Goal: Navigation & Orientation: Find specific page/section

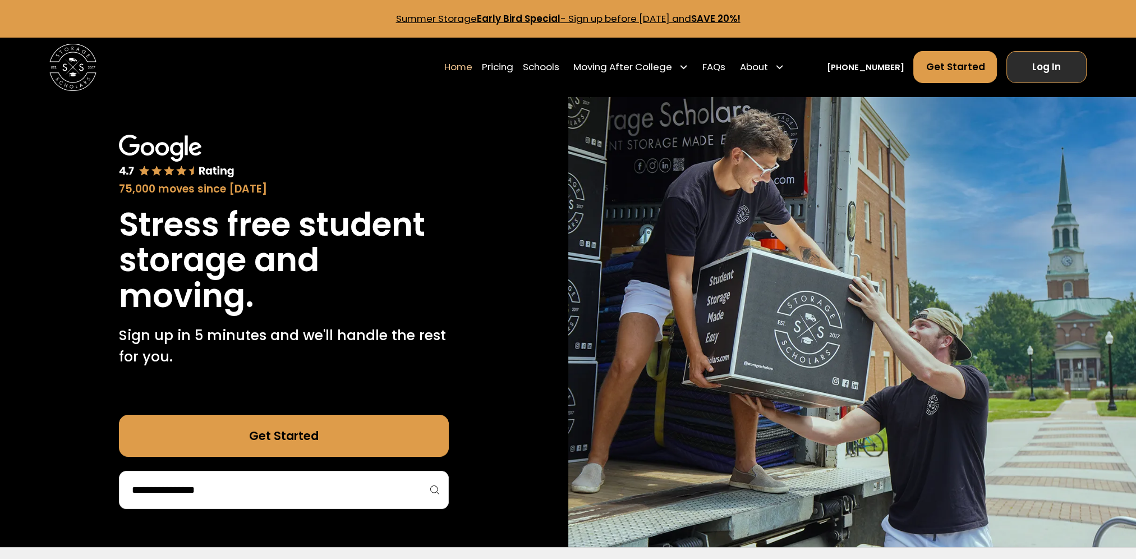
click at [1015, 81] on link "Log In" at bounding box center [1047, 67] width 80 height 32
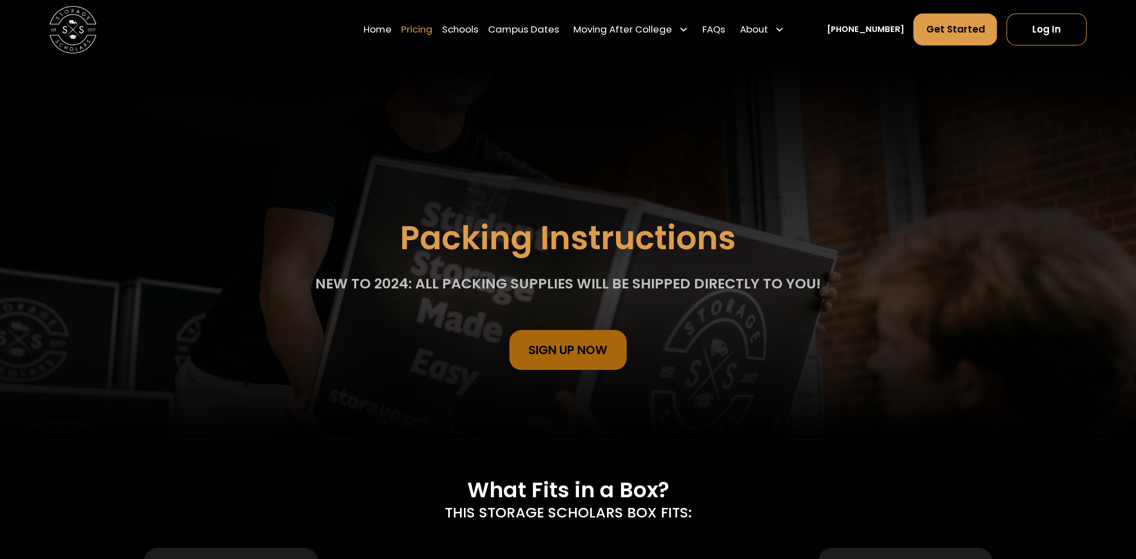
click at [424, 31] on link "Pricing" at bounding box center [416, 29] width 31 height 33
click at [559, 32] on link "Campus Dates" at bounding box center [523, 29] width 71 height 33
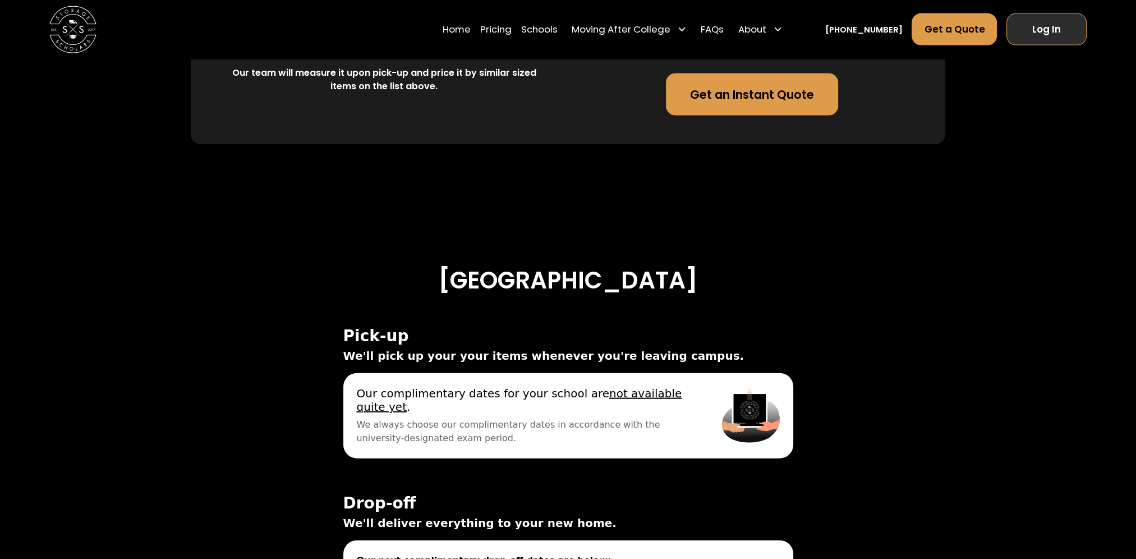
click at [1044, 25] on link "Log In" at bounding box center [1047, 29] width 80 height 32
